Goal: Answer question/provide support

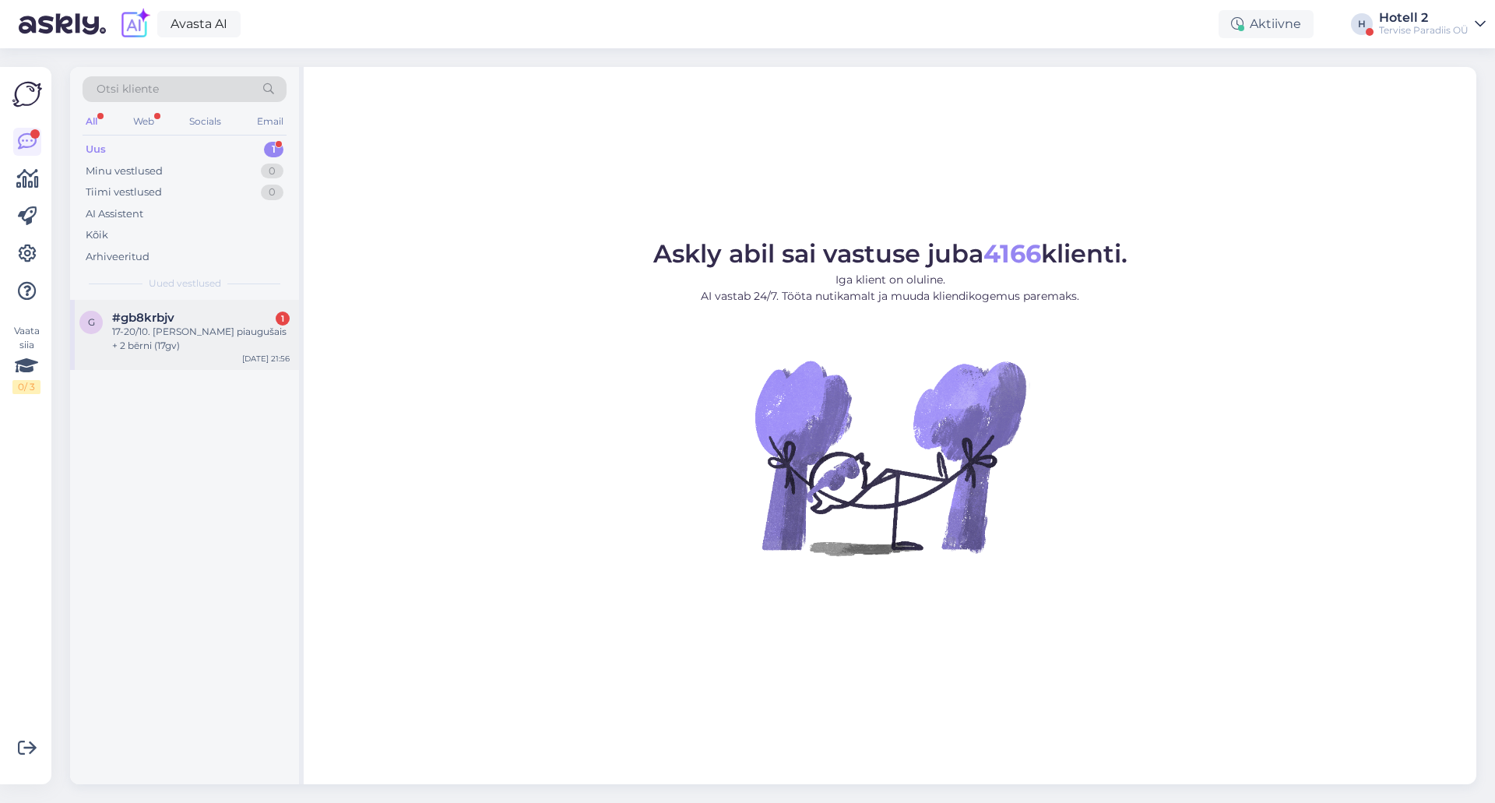
click at [138, 322] on span "#gb8krbjv" at bounding box center [143, 318] width 62 height 14
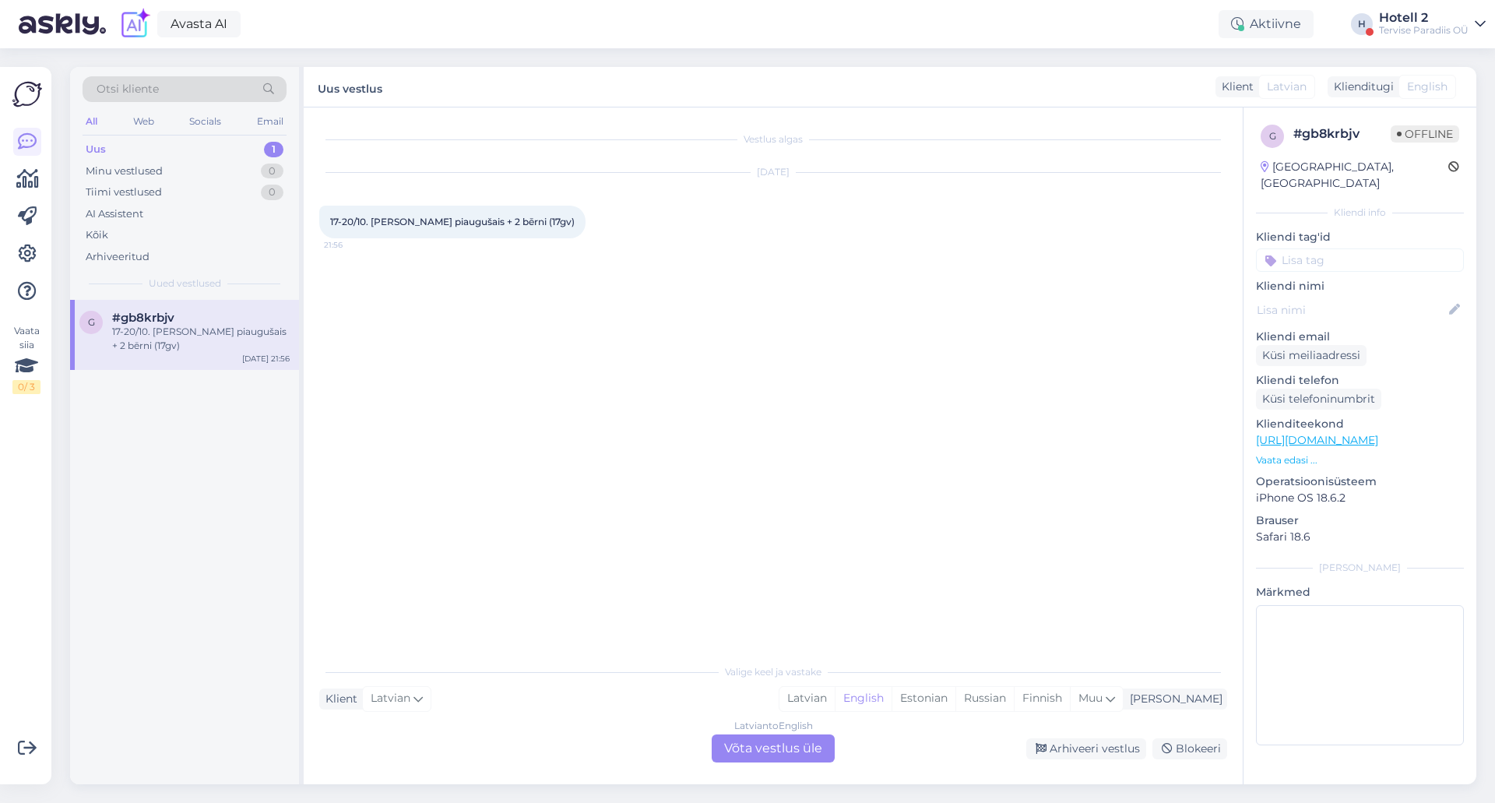
click at [754, 749] on div "Latvian to English Võta vestlus üle" at bounding box center [773, 748] width 123 height 28
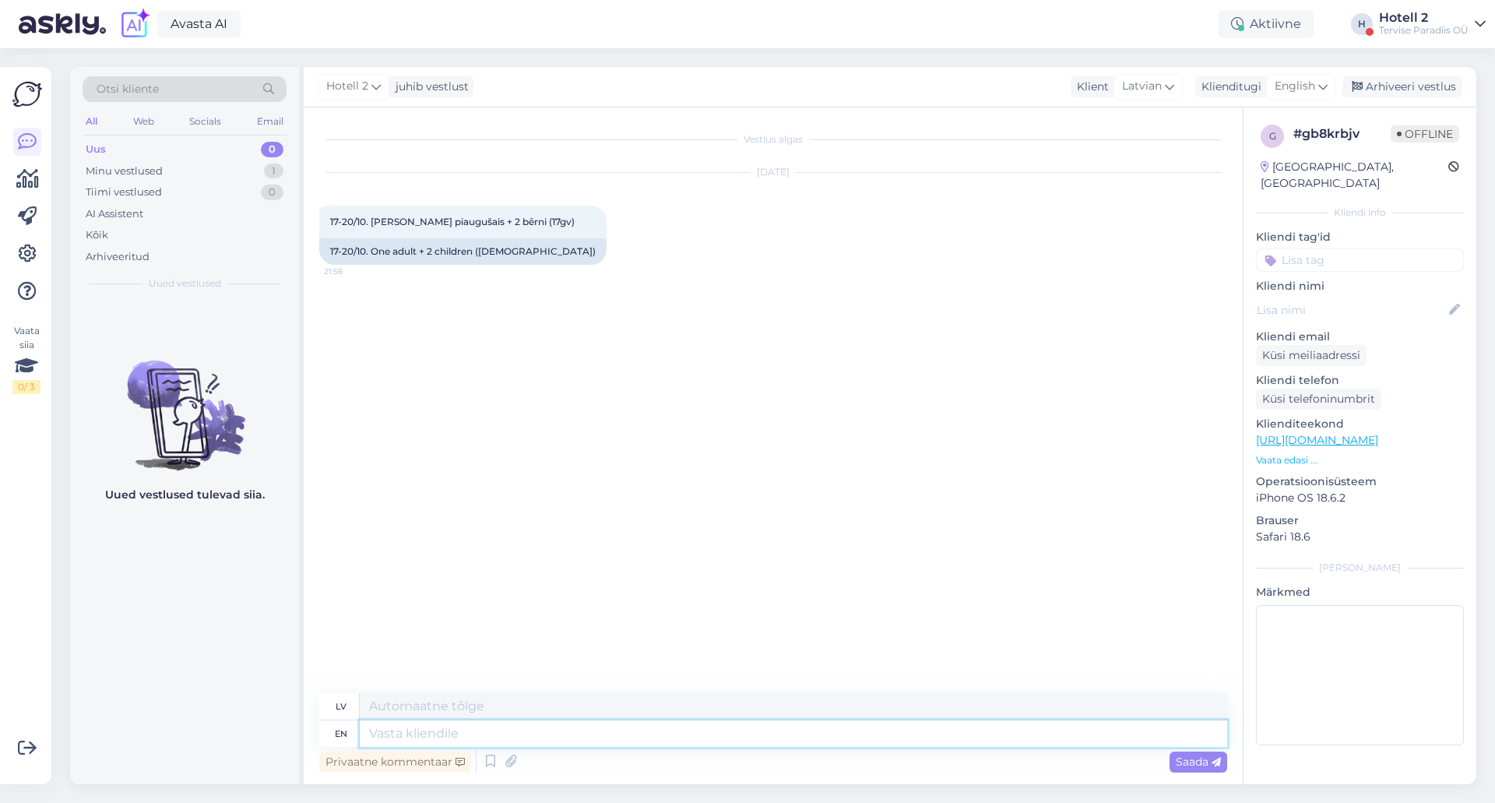
click at [410, 730] on textarea at bounding box center [793, 733] width 867 height 26
type textarea "You"
type textarea "Tu"
type textarea "You can"
type textarea "Jūs varat"
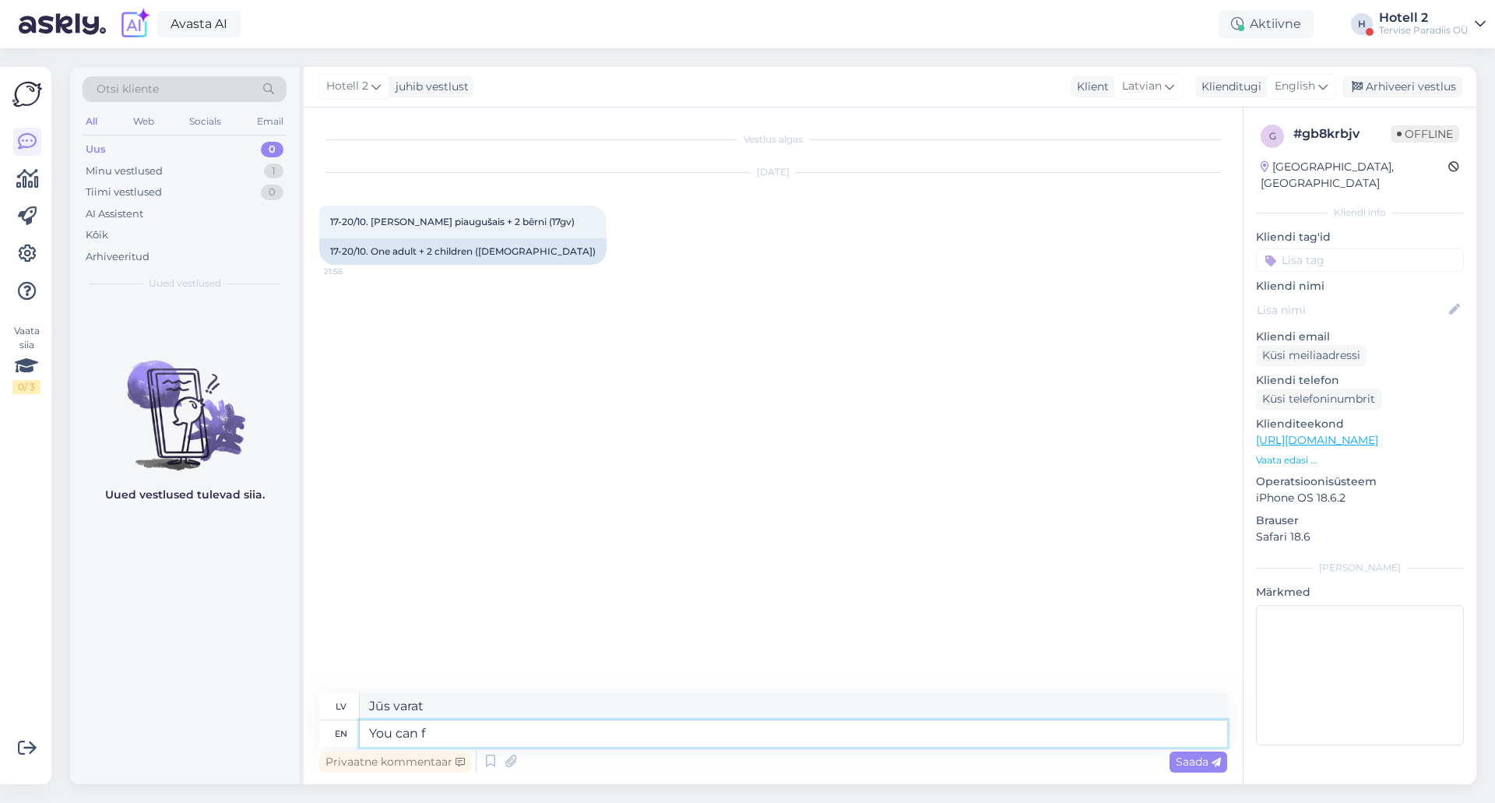
type textarea "You can fi"
type textarea "Jūs varat fi"
type textarea "You can find"
type textarea "Jūs varat atrast"
type textarea "You can"
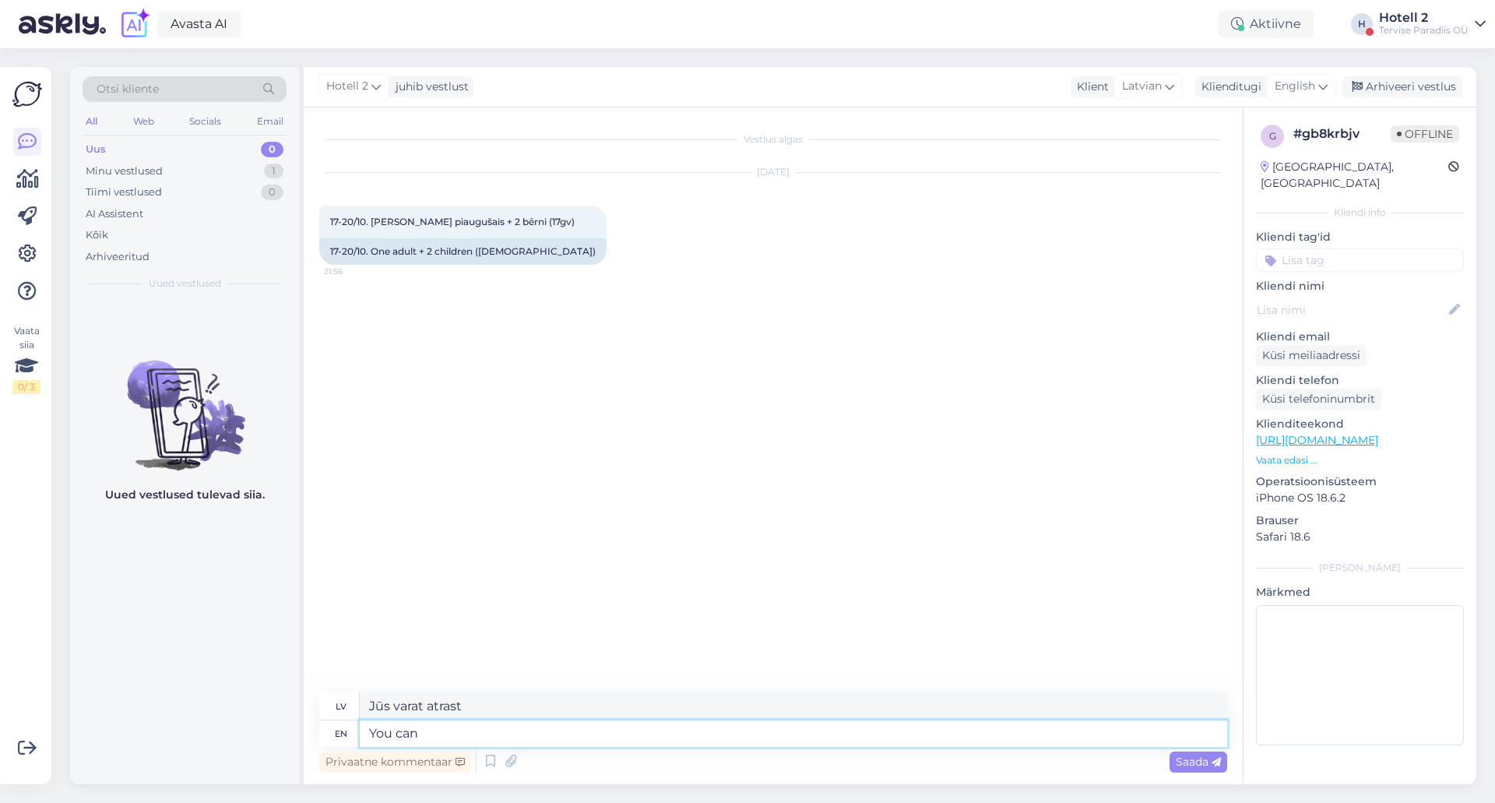
type textarea "Jūs varat"
type textarea "Y"
type textarea "Tu"
click at [1297, 84] on span "English" at bounding box center [1295, 86] width 40 height 17
type input "est"
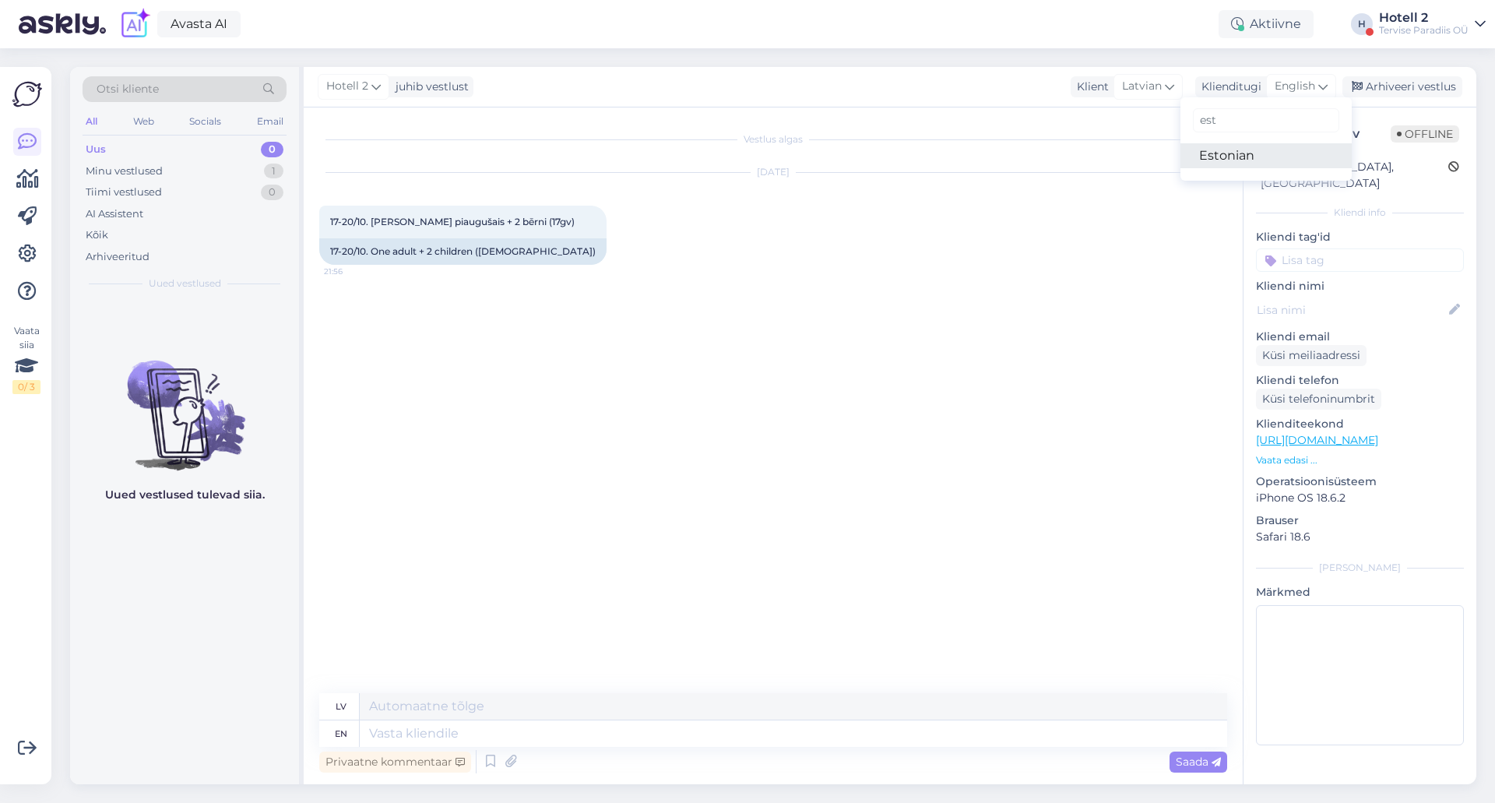
click at [1223, 153] on link "Estonian" at bounding box center [1265, 155] width 171 height 25
click at [392, 732] on textarea at bounding box center [793, 733] width 867 height 26
type textarea "Tere!"
type textarea "Sveiki!"
type textarea "Tere! Saadavust"
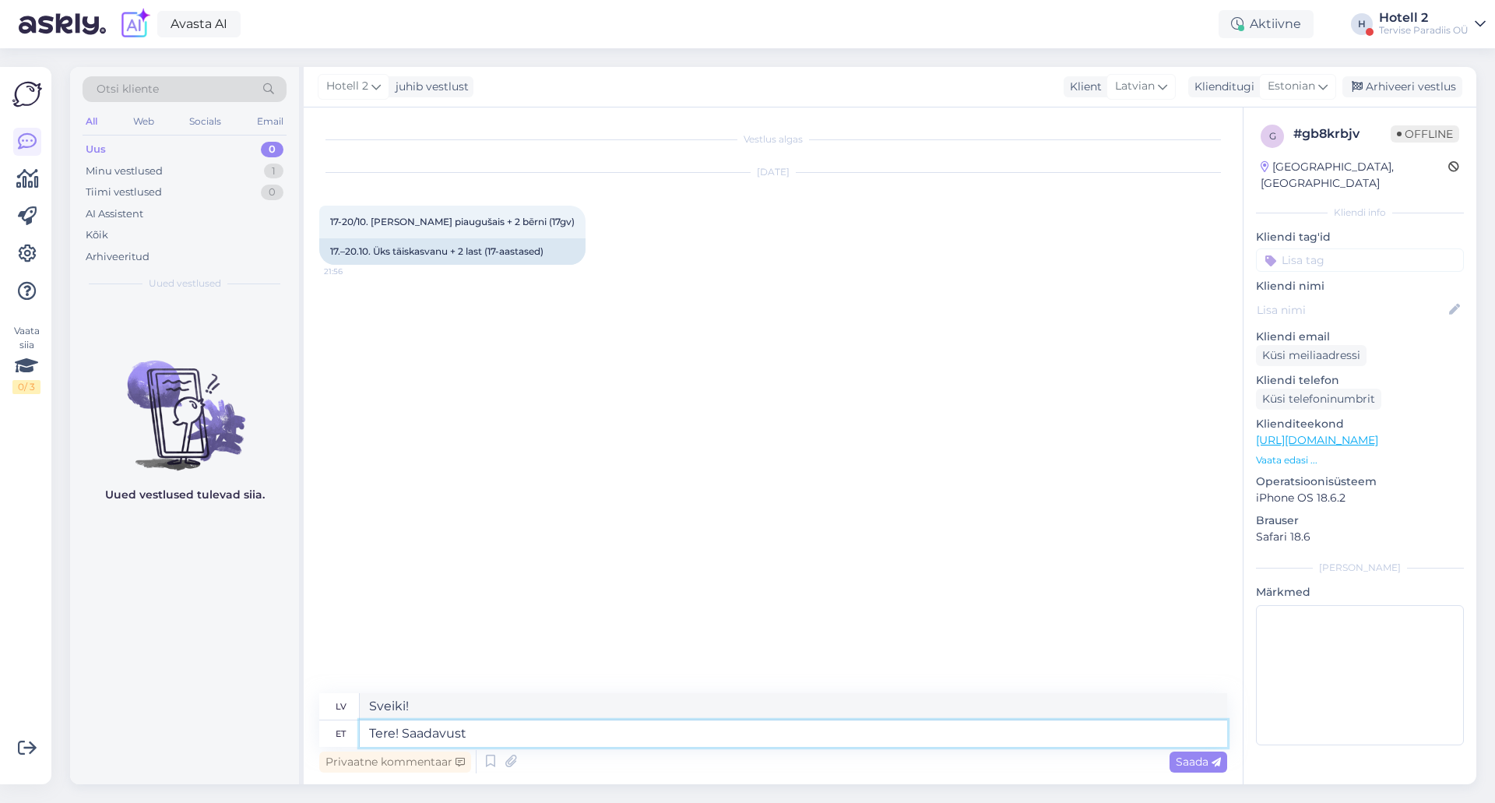
type textarea "Sveiki! Pieejamība"
type textarea "Tere! Saadavust saab"
type textarea "Sveiki! Pieejamība ir pieejama."
type textarea "Tere! Saadavust saab vaadat"
type textarea "Sveiki! Varat pārbaudīt pieejamību."
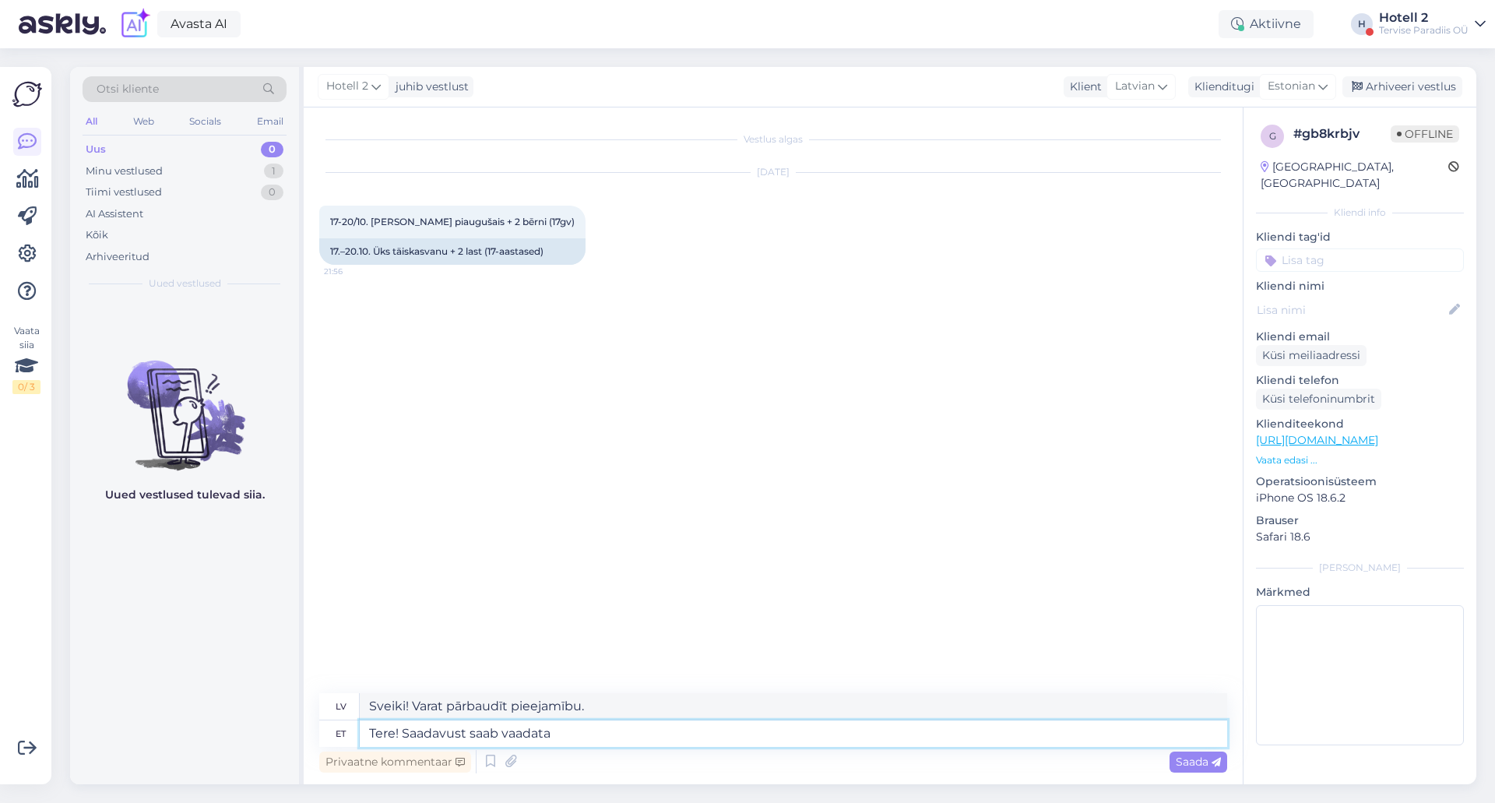
type textarea "Tere! Saadavust saab vaadata"
type textarea "Sveiki! Varat pārbaudīt pieejamību"
type textarea "Tere! Saadavust saab vaadata siin"
type textarea "Sveiki! Pieejamību varat pārbaudīt šeit."
paste textarea "https://terviseparadiis.ee/en/booking/#!/accommodation/packages?lang=en"
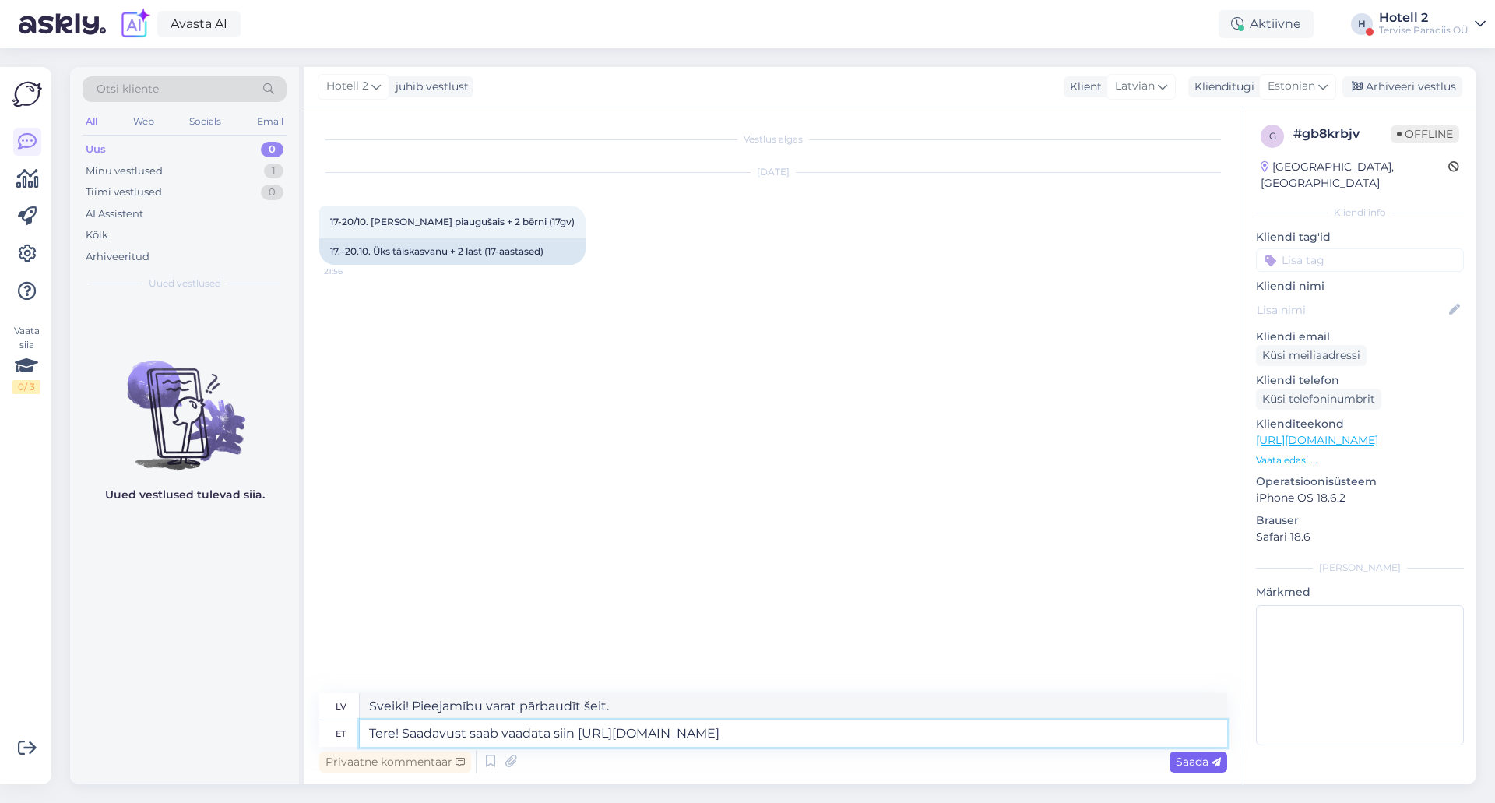
type textarea "Tere! Saadavust saab vaadata siin https://terviseparadiis.ee/en/booking/#!/acco…"
click at [1173, 761] on div "Saada" at bounding box center [1199, 761] width 58 height 21
type textarea "Sveiki! Pieejamību varat pārbaudīt šeit: https://terviseparadiis.ee/en/booking/…"
click at [1409, 86] on div "Arhiveeri vestlus" at bounding box center [1402, 86] width 120 height 21
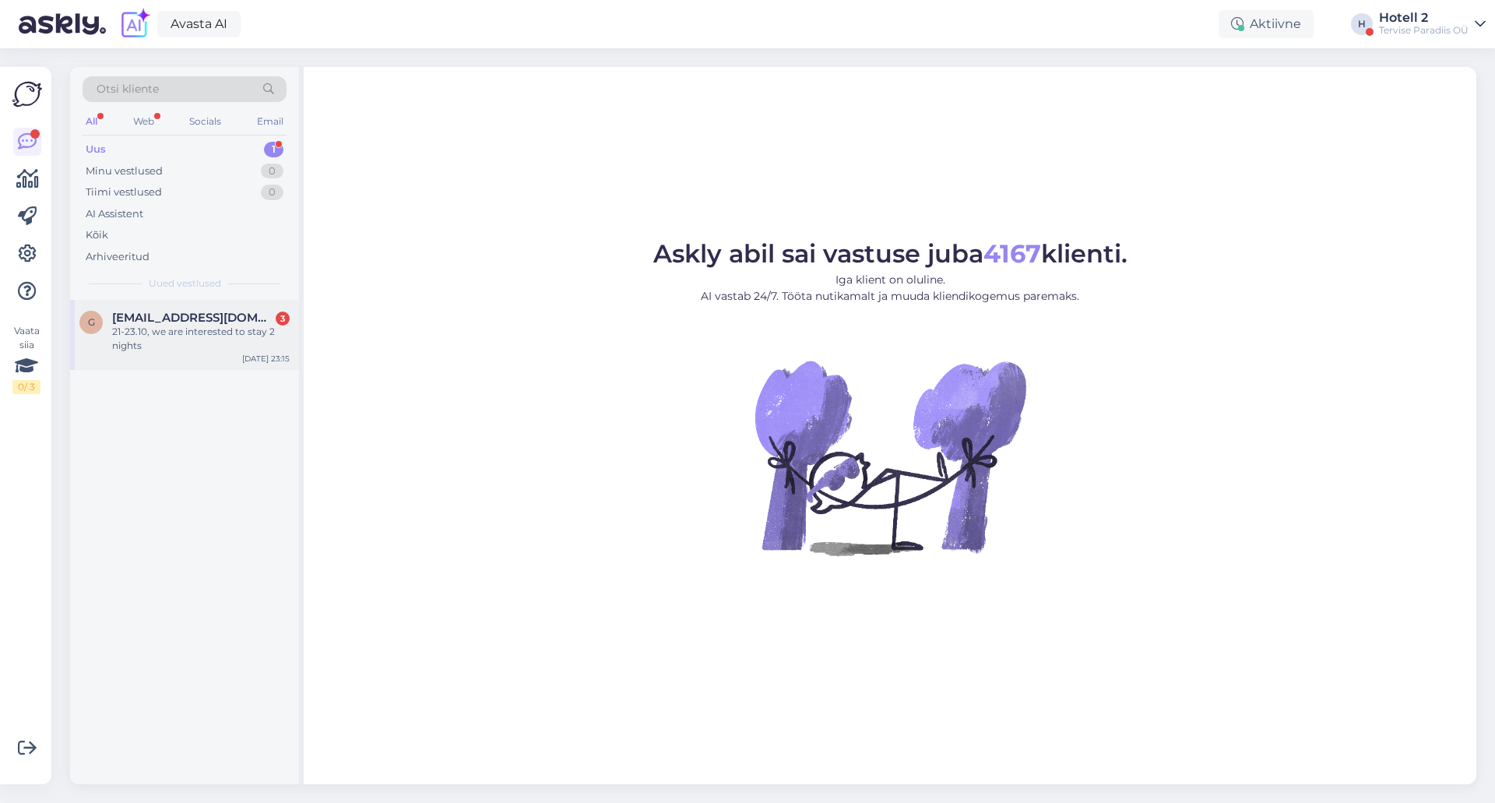
click at [195, 333] on div "21-23.10, we are interested to stay 2 nights" at bounding box center [201, 339] width 178 height 28
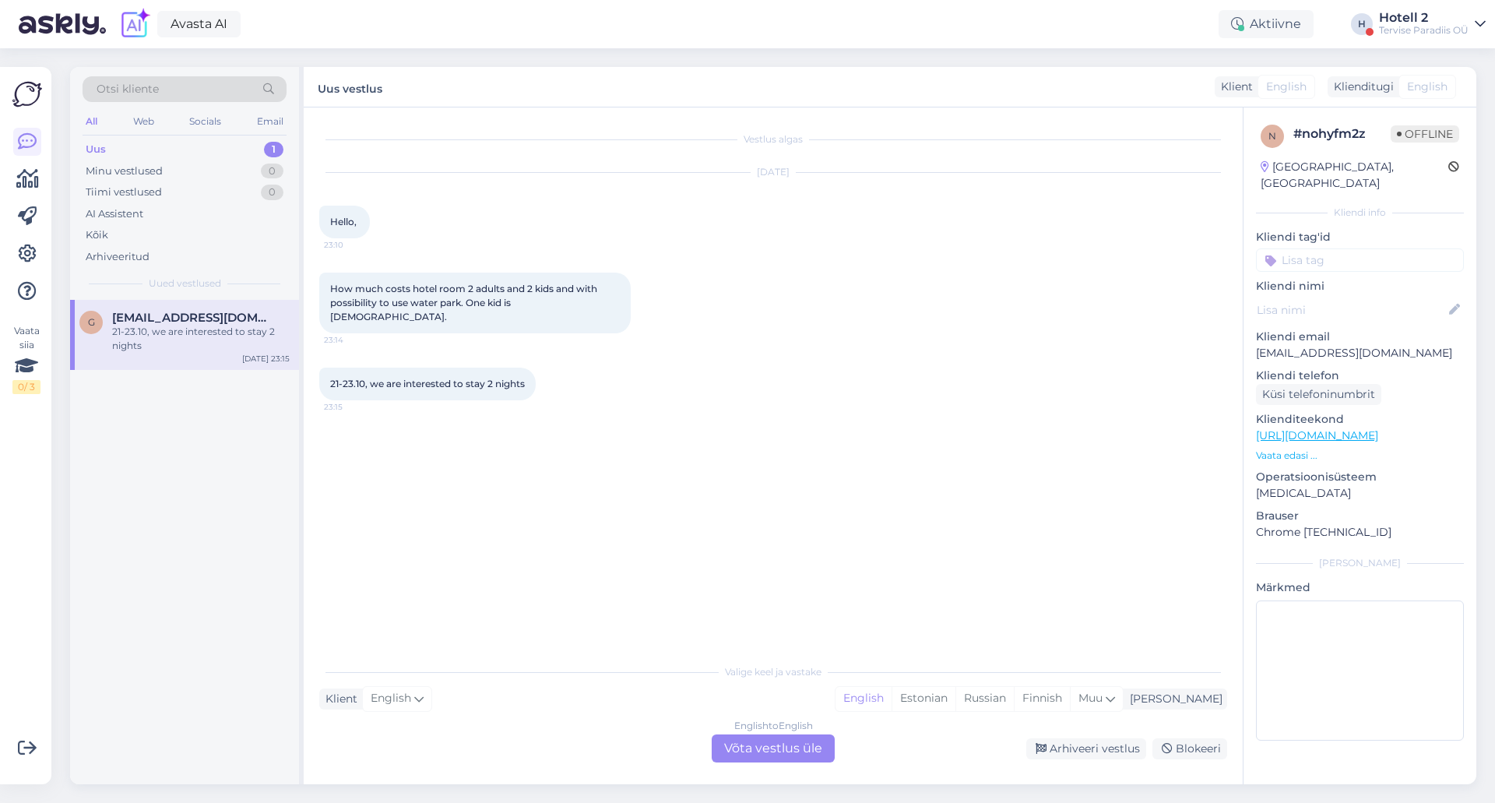
click at [751, 748] on div "English to English Võta vestlus üle" at bounding box center [773, 748] width 123 height 28
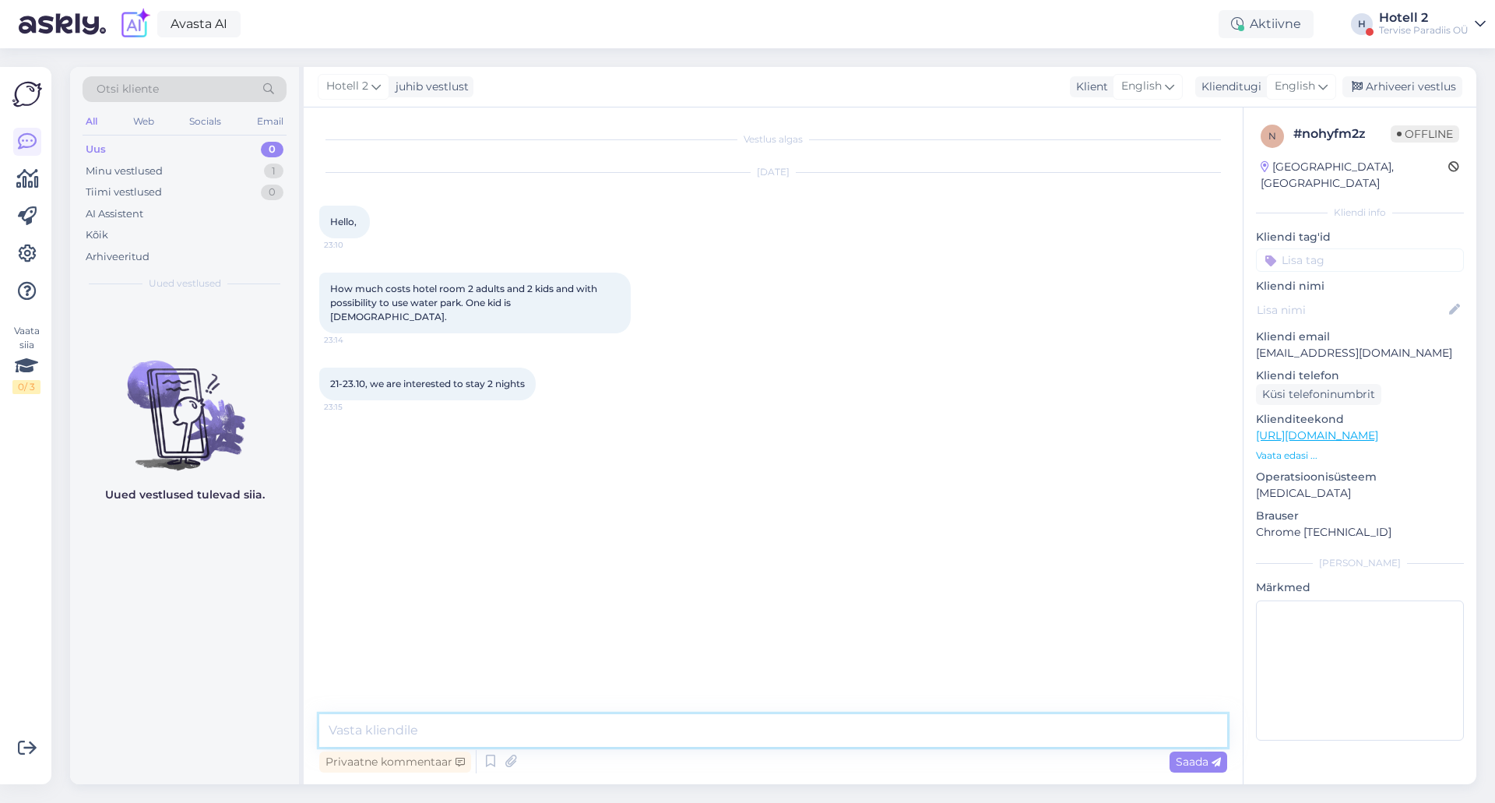
click at [364, 729] on textarea at bounding box center [773, 730] width 908 height 33
click at [657, 732] on textarea "Hello! Double room with 1 additional bed will be cost 258,00+235,00" at bounding box center [773, 730] width 908 height 33
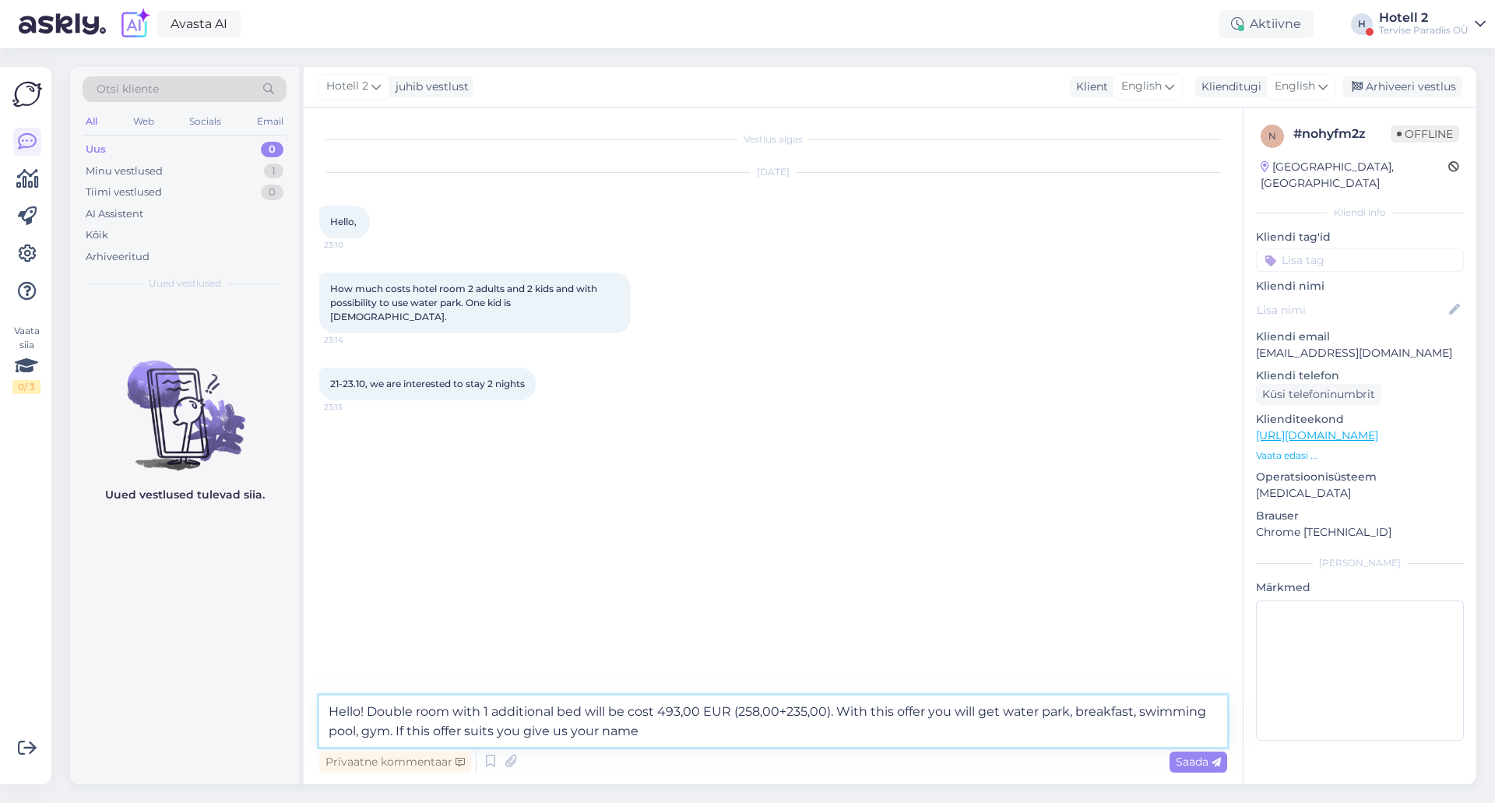
click at [366, 709] on textarea "Hello! Double room with 1 additional bed will be cost 493,00 EUR (258,00+235,00…" at bounding box center [773, 720] width 908 height 51
click at [895, 732] on textarea "Hello! We have prepayment period on this days. Double room with 1 additional be…" at bounding box center [773, 720] width 908 height 51
click at [653, 734] on textarea "Hello! We have prepayment period on this days. Double room with 1 additional be…" at bounding box center [773, 720] width 908 height 51
drag, startPoint x: 825, startPoint y: 732, endPoint x: 1057, endPoint y: 727, distance: 232.1
click at [1057, 727] on textarea "Hello! We have prepayment period on this days. Double room with 1 additional be…" at bounding box center [773, 720] width 908 height 51
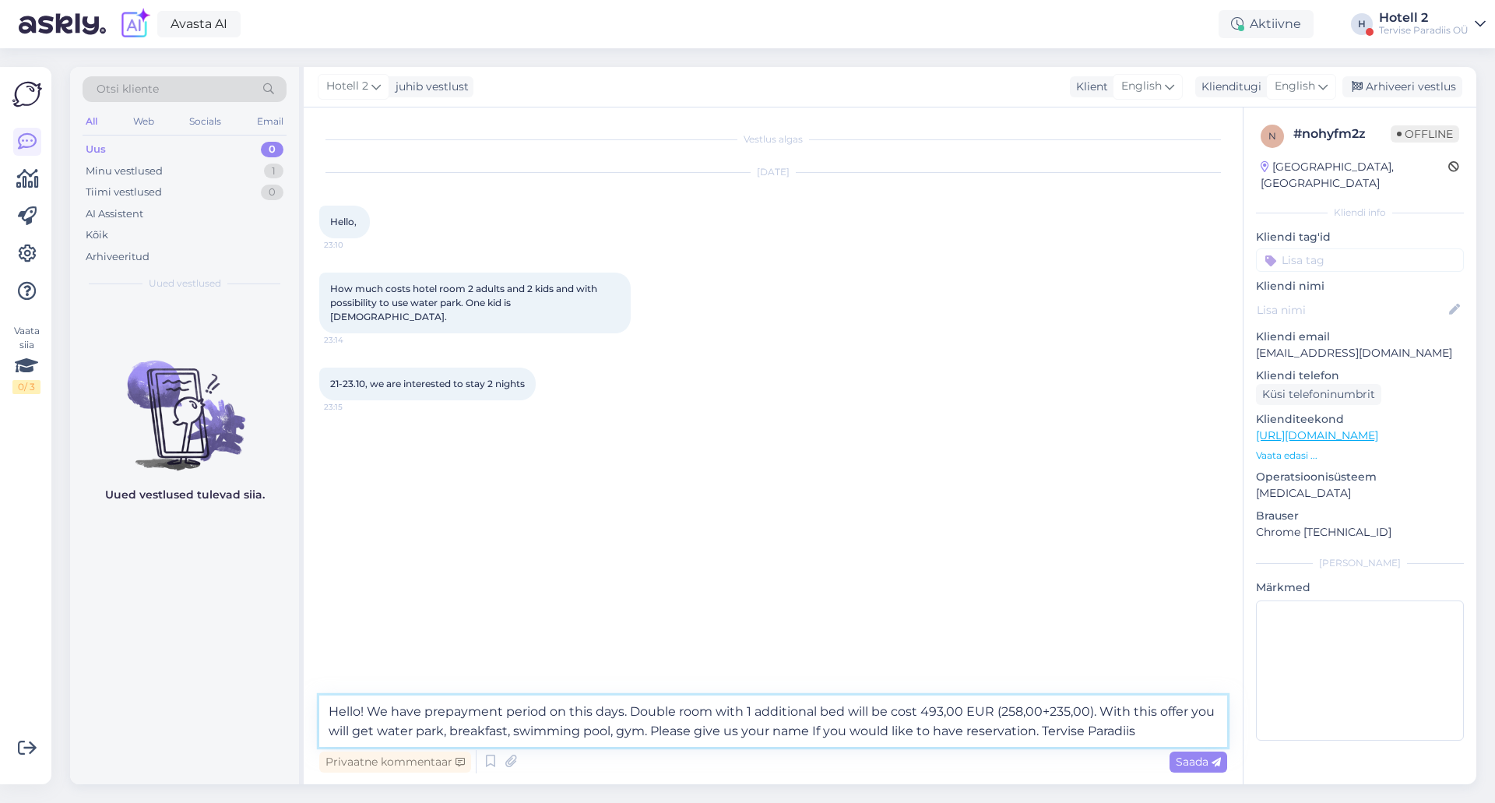
click at [720, 730] on textarea "Hello! We have prepayment period on this days. Double room with 1 additional be…" at bounding box center [773, 720] width 908 height 51
type textarea "Hello! We have prepayment period on this days. Double room with 1 additional be…"
click at [1205, 763] on span "Saada" at bounding box center [1198, 762] width 45 height 14
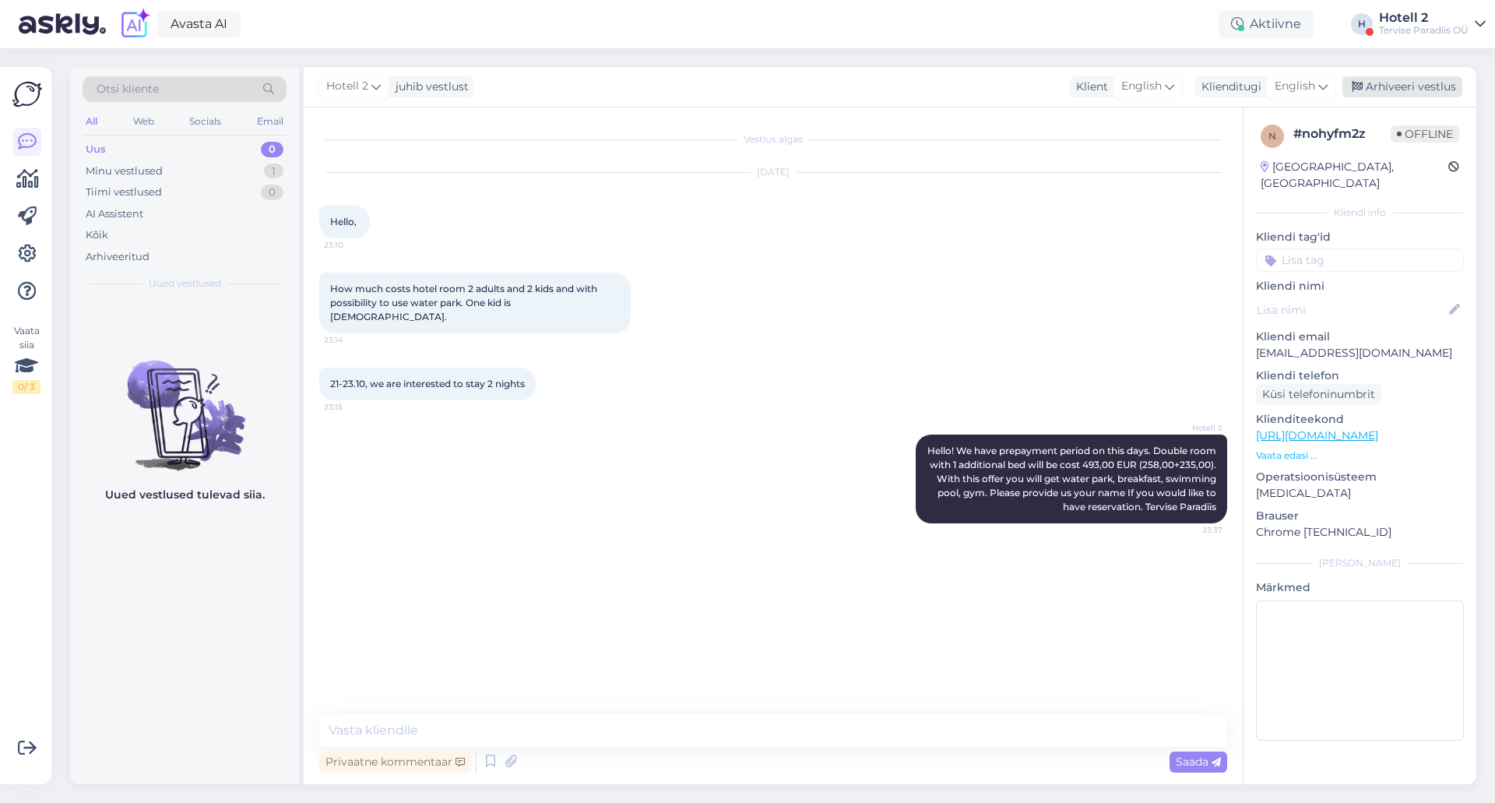
click at [1436, 89] on div "Arhiveeri vestlus" at bounding box center [1402, 86] width 120 height 21
